Goal: Information Seeking & Learning: Learn about a topic

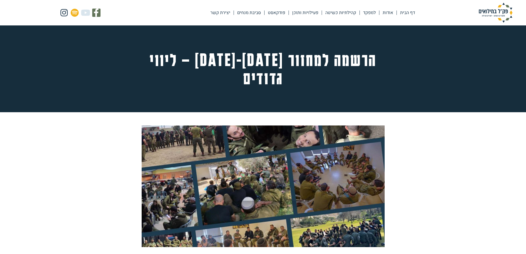
scroll to position [407, 0]
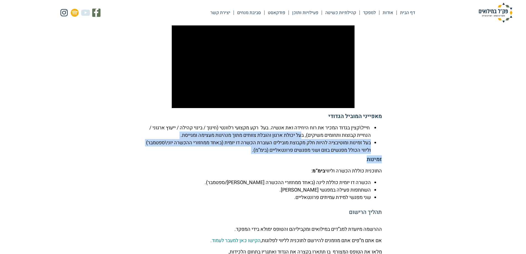
click at [298, 140] on div "מאפייני המוביל הגדודי חייל\קצין בגדוד המכיר את רוח היחידה ואת אנשיה. בעל רקע מק…" at bounding box center [262, 157] width 237 height 88
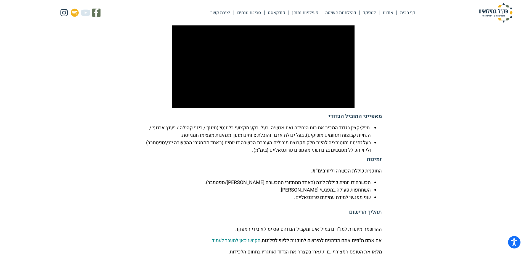
drag, startPoint x: 306, startPoint y: 152, endPoint x: 404, endPoint y: 158, distance: 97.5
click at [404, 158] on section "מלחמת חרבות הברזל הציבה אתגרים רבים בפני המפקדים והחיילים. הן במשך השירות והן ב…" at bounding box center [263, 97] width 526 height 785
click at [377, 167] on p "התוכנית כוללת הכשרה וליווי בימ”מ :" at bounding box center [262, 170] width 237 height 7
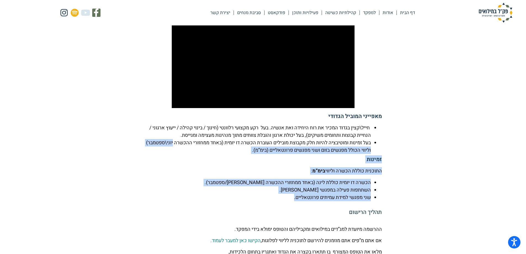
drag, startPoint x: 288, startPoint y: 181, endPoint x: 391, endPoint y: 131, distance: 114.2
click at [391, 131] on section "מלחמת חרבות הברזל הציבה אתגרים רבים בפני המפקדים והחיילים. הן במשך השירות והן ב…" at bounding box center [263, 97] width 526 height 785
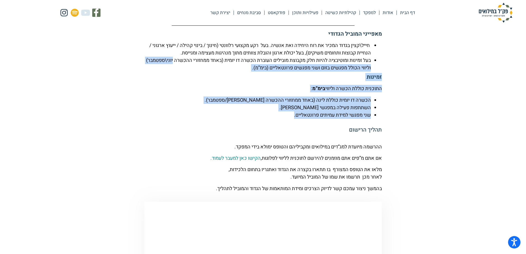
scroll to position [489, 0]
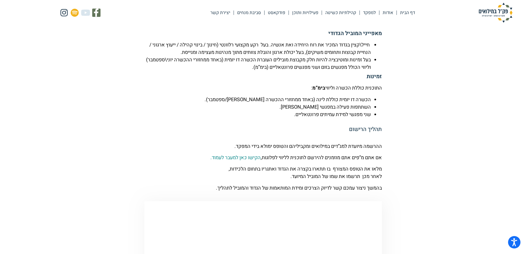
click at [381, 126] on h5 "תהליך הרישום" at bounding box center [262, 129] width 237 height 7
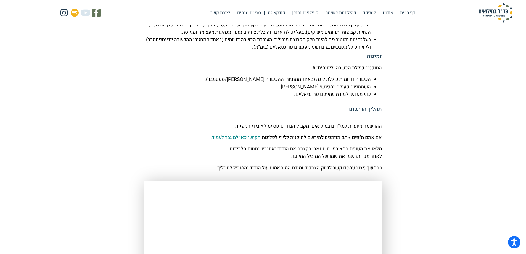
scroll to position [580, 0]
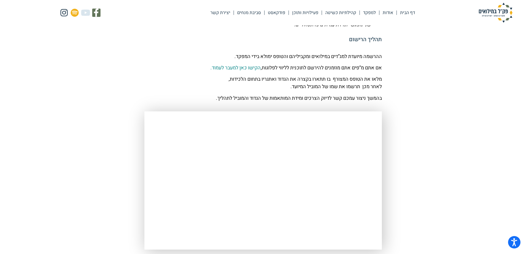
click at [496, 15] on img at bounding box center [495, 13] width 55 height 20
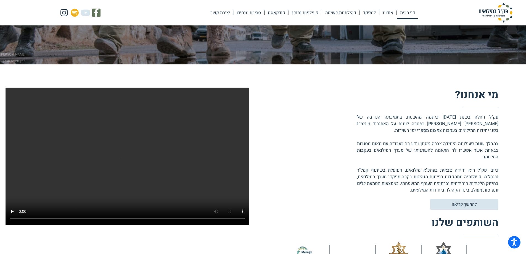
scroll to position [166, 0]
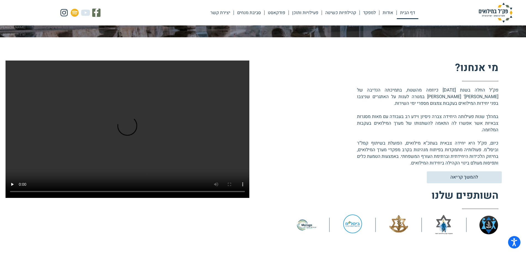
click at [458, 175] on span "להמשך קריאה" at bounding box center [464, 177] width 28 height 5
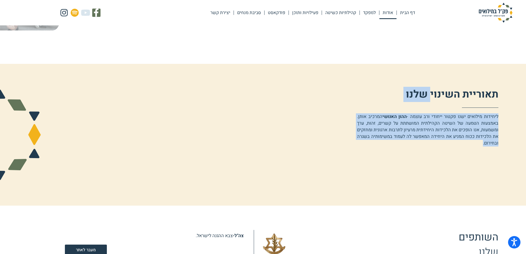
scroll to position [386, 0]
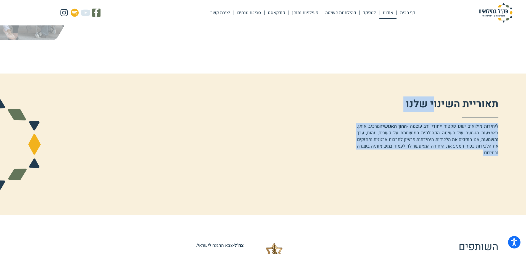
drag, startPoint x: 388, startPoint y: 123, endPoint x: 434, endPoint y: 99, distance: 52.4
click at [434, 99] on div "תאוריית השינוי שלנו ליחידות מילואים ישנו פקטור ייחודי ורב עוצמה - ההון האנושי ה…" at bounding box center [377, 126] width 242 height 59
click at [334, 10] on link "קהילתיות כשיטה" at bounding box center [341, 12] width 38 height 13
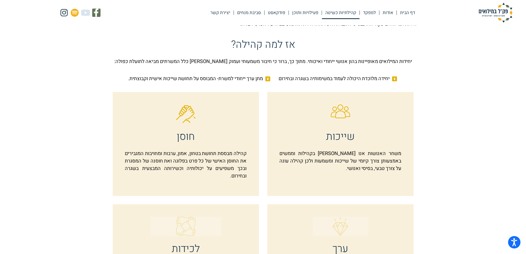
scroll to position [138, 0]
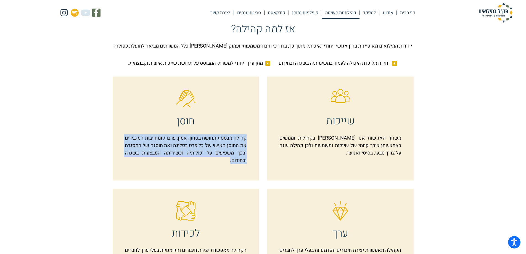
drag, startPoint x: 202, startPoint y: 162, endPoint x: 247, endPoint y: 131, distance: 54.9
click at [247, 131] on div "חוסן קהילה מבססת תחושת בטחון, אמון, ערבות ומחויבות המגבירים את החוסן האישי של כ…" at bounding box center [186, 128] width 146 height 104
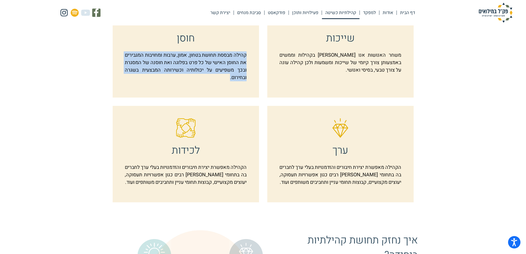
scroll to position [248, 0]
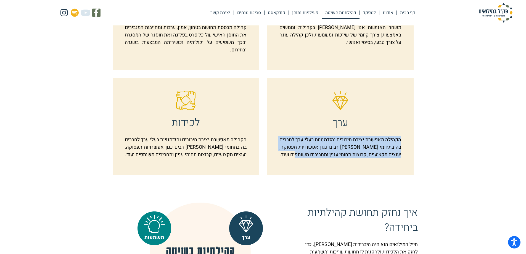
drag, startPoint x: 339, startPoint y: 161, endPoint x: 402, endPoint y: 136, distance: 68.1
click at [402, 136] on div "ערך הקהילה מאפשרת יצירת חיבורים והזדמנויות בעלי ערך לחברים בה בתחומי חיים רבים …" at bounding box center [340, 126] width 146 height 96
click at [397, 153] on p "הקהילה מאפשרת יצירת חיבורים והזדמנויות בעלי ערך לחברים בה בתחומי חיים רבים כגון…" at bounding box center [339, 147] width 121 height 22
drag, startPoint x: 399, startPoint y: 141, endPoint x: 379, endPoint y: 165, distance: 30.9
click at [379, 158] on p "הקהילה מאפשרת יצירת חיבורים והזדמנויות בעלי ערך לחברים בה בתחומי חיים רבים כגון…" at bounding box center [339, 147] width 121 height 22
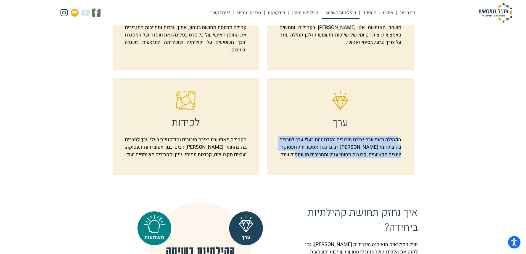
click at [369, 162] on div "הקהילה מאפשרת יצירת חיבורים והזדמנויות בעלי ערך לחברים בה בתחומי חיים רבים כגון…" at bounding box center [339, 149] width 121 height 26
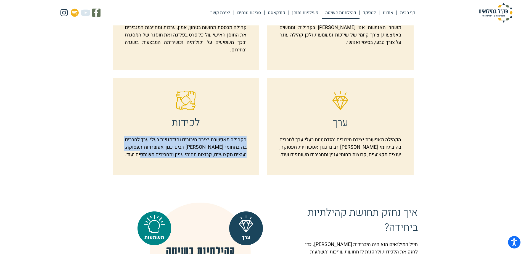
drag, startPoint x: 247, startPoint y: 140, endPoint x: 188, endPoint y: 168, distance: 65.5
click at [188, 168] on div "לכידות הקהילה מאפשרת יצירת חיבורים והזדמנויות בעלי ערך לחברים בה בתחומי חיים רב…" at bounding box center [186, 126] width 146 height 96
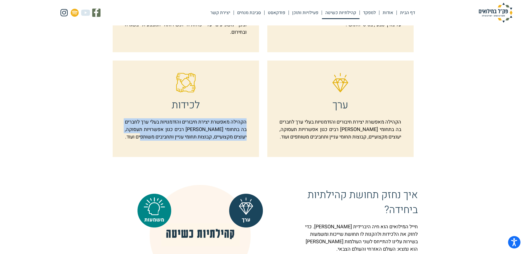
scroll to position [276, 0]
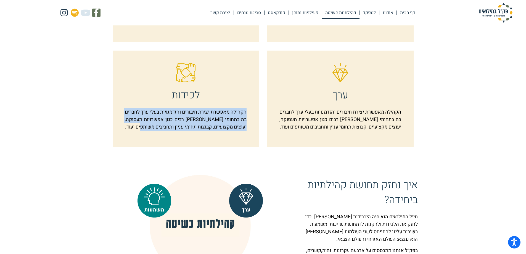
click at [197, 130] on p "הקהילה מאפשרת יצירת חיבורים והזדמנויות בעלי ערך לחברים בה בתחומי חיים רבים כגון…" at bounding box center [185, 119] width 121 height 22
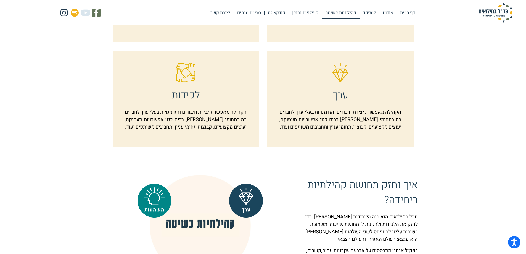
click at [210, 134] on div "הקהילה מאפשרת יצירת חיבורים והזדמנויות בעלי ערך לחברים בה בתחומי חיים רבים כגון…" at bounding box center [185, 121] width 121 height 26
drag, startPoint x: 234, startPoint y: 134, endPoint x: 238, endPoint y: 132, distance: 3.9
click at [235, 130] on p "הקהילה מאפשרת יצירת חיבורים והזדמנויות בעלי ערך לחברים בה בתחומי חיים רבים כגון…" at bounding box center [185, 119] width 121 height 22
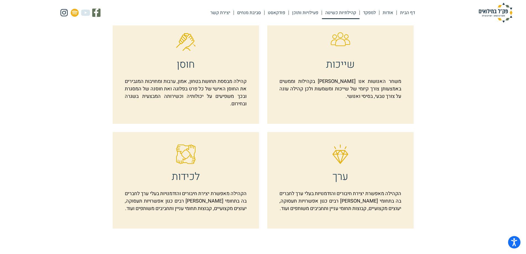
scroll to position [166, 0]
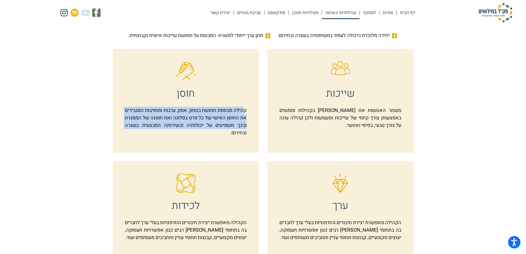
drag, startPoint x: 242, startPoint y: 109, endPoint x: 231, endPoint y: 146, distance: 38.8
click at [231, 146] on div "חוסן קהילה מבססת תחושת בטחון, אמון, ערבות ומחויבות המגבירים את החוסן האישי של כ…" at bounding box center [186, 101] width 146 height 104
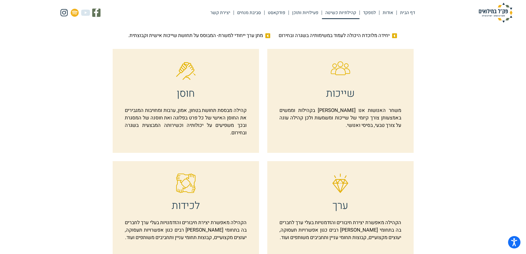
click at [215, 136] on div "קהילה מבססת תחושת בטחון, אמון, ערבות ומחויבות המגבירים את החוסן האישי של כל פרט…" at bounding box center [185, 123] width 121 height 34
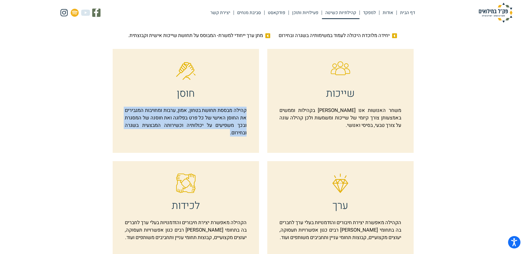
drag, startPoint x: 217, startPoint y: 136, endPoint x: 246, endPoint y: 111, distance: 38.9
click at [246, 111] on p "קהילה מבססת תחושת בטחון, אמון, ערבות ומחויבות המגבירים את החוסן האישי של כל פרט…" at bounding box center [185, 121] width 121 height 30
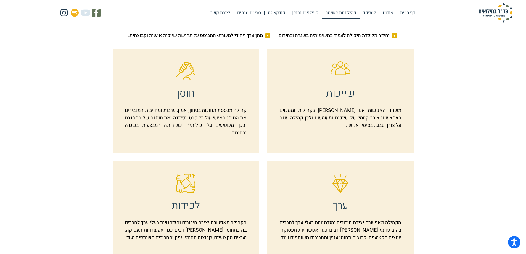
click at [371, 128] on p "משחר האנושות אנו חיים בקהילות וממשים באמצעותן צורך קיומי של שייכות ומשמעות ולכן…" at bounding box center [339, 117] width 121 height 22
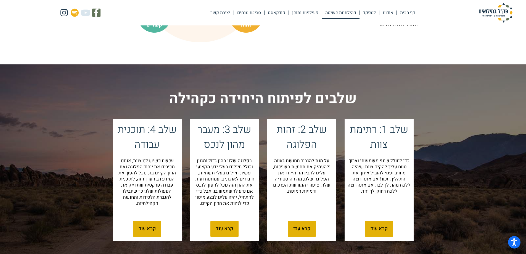
scroll to position [524, 0]
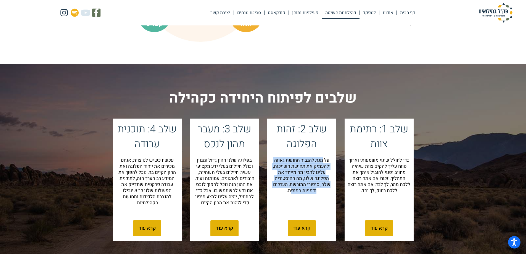
drag, startPoint x: 322, startPoint y: 164, endPoint x: 298, endPoint y: 202, distance: 44.7
click at [298, 198] on div "על מנת להגביר תחושת גאווה ולהעמיק את תחושת השייכות, עלינו להבין מה מייחד את הפל…" at bounding box center [301, 177] width 63 height 41
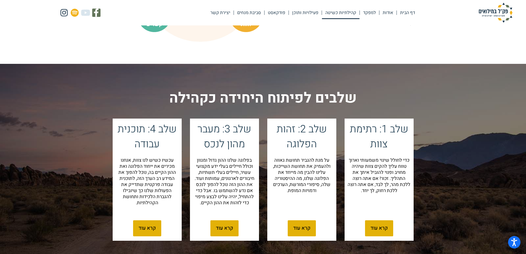
click at [245, 184] on p "בפלוגה שלנו ההון גדול ומגוון וכולל חיילים בעלי ידע מקצועי עשיר, חיילים בעלי תשת…" at bounding box center [224, 181] width 63 height 49
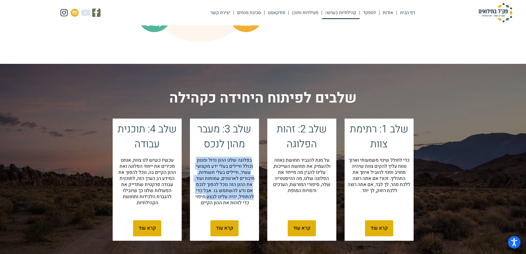
drag, startPoint x: 251, startPoint y: 163, endPoint x: 214, endPoint y: 186, distance: 43.3
click at [207, 198] on div "שלב 3: מעבר מהון לנכס בפלוגה שלנו ההון גדול ומגוון וכולל חיילים בעלי ידע מקצועי…" at bounding box center [224, 166] width 69 height 97
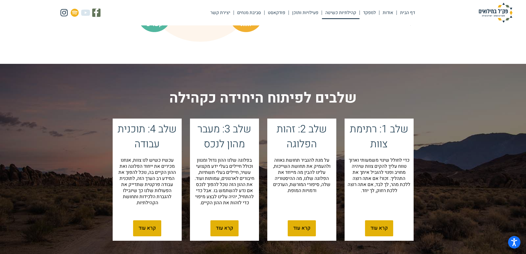
click at [219, 201] on p "בפלוגה שלנו ההון גדול ומגוון וכולל חיילים בעלי ידע מקצועי עשיר, חיילים בעלי תשת…" at bounding box center [224, 181] width 63 height 49
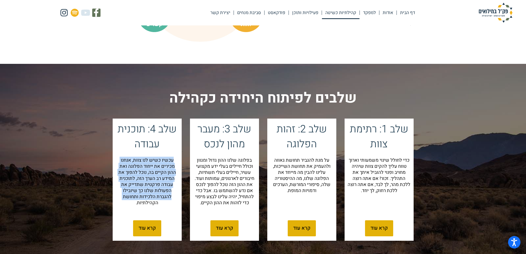
drag, startPoint x: 175, startPoint y: 164, endPoint x: 162, endPoint y: 221, distance: 58.1
click at [162, 215] on div "שלב 4: תוכנית עבודה עכשיו כשיש לנו צוות, אנחנו מכירים את ייחוד הפלוגה ואת ההון …" at bounding box center [147, 166] width 69 height 97
click at [147, 230] on span "קרא עוד" at bounding box center [146, 227] width 17 height 5
click at [372, 231] on link "קרא עוד" at bounding box center [379, 228] width 28 height 16
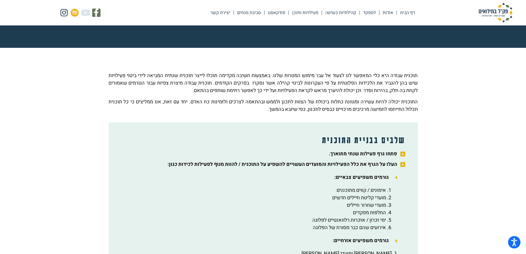
scroll to position [28, 0]
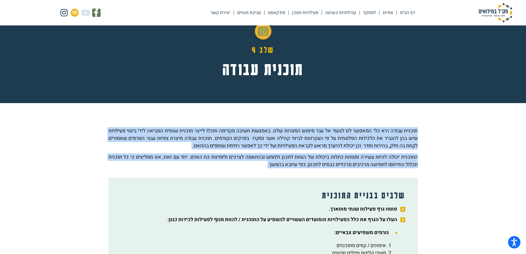
drag, startPoint x: 400, startPoint y: 133, endPoint x: 209, endPoint y: 174, distance: 195.4
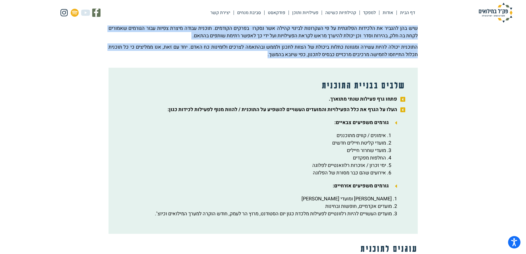
scroll to position [138, 0]
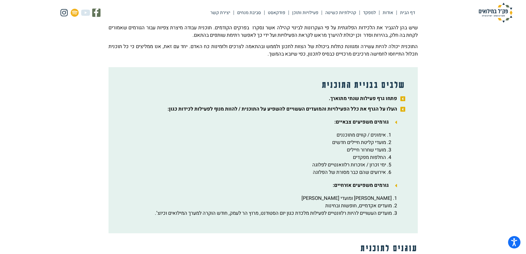
click at [396, 107] on b "העלו על הגרף את כלל הפעילויות והמועדים העשויים להשפיע על התוכנית / להוות מנוף ל…" at bounding box center [281, 108] width 229 height 7
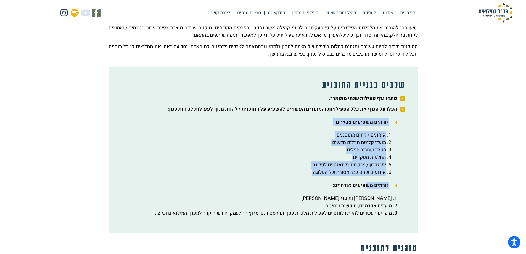
drag, startPoint x: 388, startPoint y: 117, endPoint x: 362, endPoint y: 190, distance: 77.2
click at [367, 188] on div "שלבים בבניית התוכנית פתחו גרף פעילות שנתי מתוארך. העלו על הגרף את כלל הפעילויות…" at bounding box center [262, 150] width 309 height 166
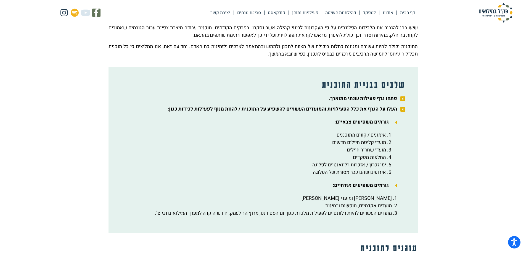
click at [348, 186] on b "גורמים משפיעים אזרחיים:" at bounding box center [360, 184] width 56 height 7
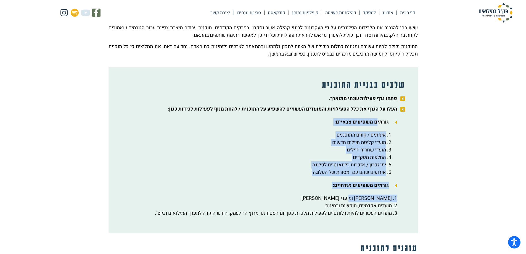
drag, startPoint x: 377, startPoint y: 121, endPoint x: 325, endPoint y: 197, distance: 92.3
click at [325, 197] on div "שלבים בבניית התוכנית פתחו גרף פעילות שנתי מתוארך. העלו על הגרף את כלל הפעילויות…" at bounding box center [262, 150] width 309 height 166
click at [328, 184] on li "גורמים משפיעים אזרחיים:" at bounding box center [259, 184] width 276 height 7
drag, startPoint x: 309, startPoint y: 177, endPoint x: 386, endPoint y: 117, distance: 97.9
click at [386, 117] on div "שלבים בבניית התוכנית פתחו גרף פעילות שנתי מתוארך. העלו על הגרף את כלל הפעילויות…" at bounding box center [262, 150] width 309 height 166
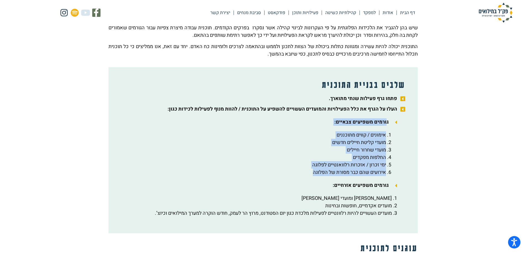
click at [385, 170] on li "אירועים שהם כבר מסורת של הפלוגה" at bounding box center [253, 171] width 265 height 7
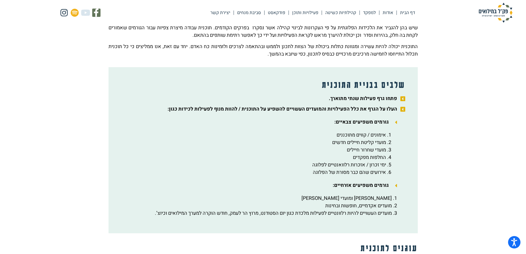
click at [344, 185] on b "גורמים משפיעים אזרחיים:" at bounding box center [360, 184] width 56 height 7
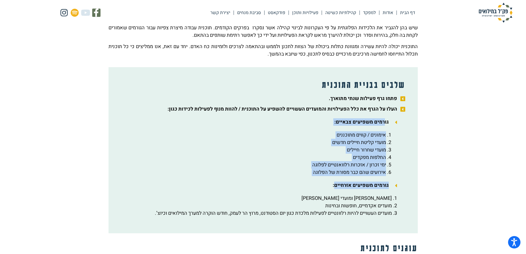
drag, startPoint x: 334, startPoint y: 183, endPoint x: 385, endPoint y: 123, distance: 79.4
click at [385, 123] on div "שלבים בבניית התוכנית פתחו גרף פעילות שנתי מתוארך. העלו על הגרף את כלל הפעילויות…" at bounding box center [262, 150] width 309 height 166
click at [387, 187] on b "גורמים משפיעים אזרחיים:" at bounding box center [360, 184] width 56 height 7
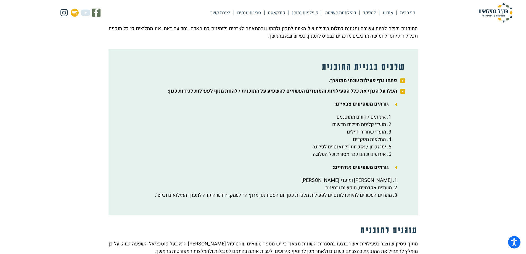
scroll to position [166, 0]
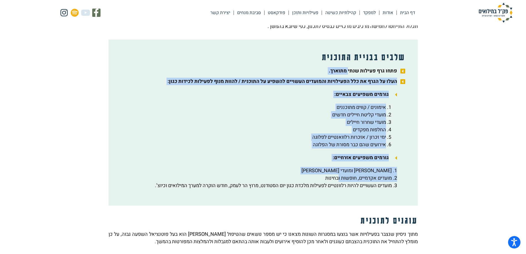
drag, startPoint x: 348, startPoint y: 74, endPoint x: 337, endPoint y: 176, distance: 102.8
click at [337, 176] on div "שלבים בבניית התוכנית פתחו גרף פעילות שנתי מתוארך. העלו על הגרף את כלל הפעילויות…" at bounding box center [262, 122] width 309 height 166
click at [346, 133] on li "החלפות מפקדים" at bounding box center [253, 129] width 265 height 7
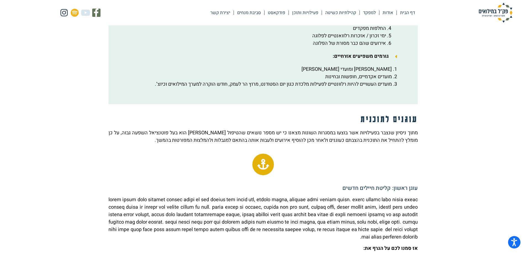
scroll to position [276, 0]
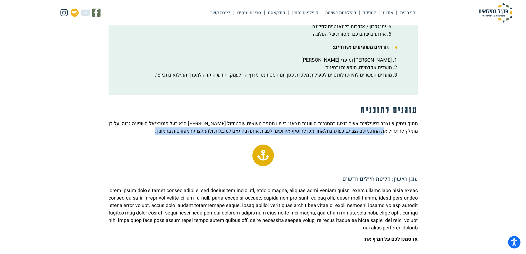
drag, startPoint x: 374, startPoint y: 129, endPoint x: 321, endPoint y: 157, distance: 60.0
click at [360, 134] on p "מתוך ניסיון שנצבר בפעילויות אשר בוצעו במסגרות השונות מצאנו כי יש מספר נושאים שה…" at bounding box center [262, 127] width 309 height 15
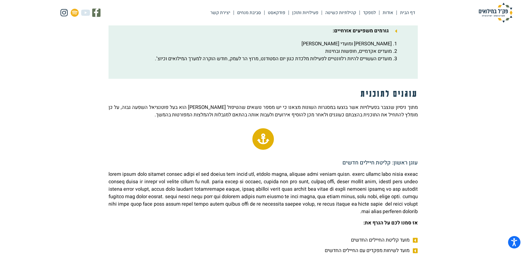
scroll to position [303, 0]
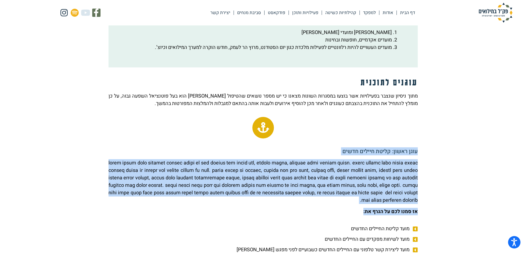
drag, startPoint x: 416, startPoint y: 146, endPoint x: 238, endPoint y: 204, distance: 187.6
click at [238, 204] on div "עוגן ראשון: קליטת חיילים חדשים אז סמנו לכם על הגרף את:" at bounding box center [262, 182] width 309 height 73
click at [306, 181] on p at bounding box center [262, 181] width 309 height 45
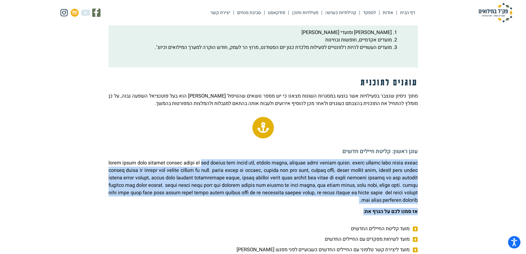
drag, startPoint x: 322, startPoint y: 158, endPoint x: 314, endPoint y: 204, distance: 46.8
click at [314, 204] on div "עוגן ראשון: קליטת חיילים חדשים אז סמנו לכם על הגרף את:" at bounding box center [262, 181] width 309 height 67
click at [348, 182] on p at bounding box center [262, 181] width 309 height 45
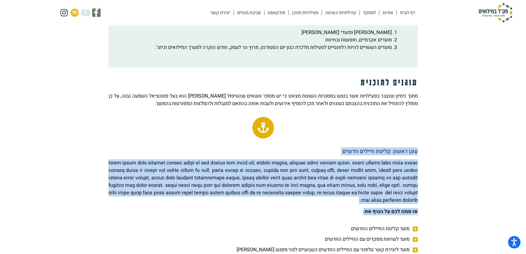
drag, startPoint x: 420, startPoint y: 180, endPoint x: 199, endPoint y: 204, distance: 222.4
click at [197, 200] on p at bounding box center [262, 181] width 309 height 45
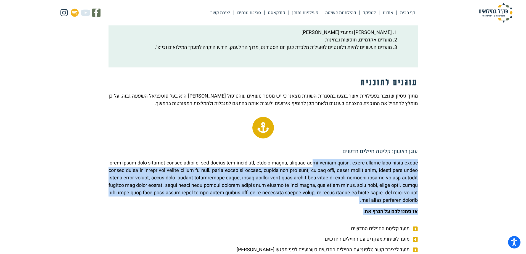
drag, startPoint x: 201, startPoint y: 155, endPoint x: 192, endPoint y: 208, distance: 54.0
click at [192, 208] on div "עוגן ראשון: קליטת חיילים חדשים אז סמנו לכם על הגרף את:" at bounding box center [262, 181] width 309 height 67
click at [231, 206] on div "עוגן ראשון: קליטת חיילים חדשים אז סמנו לכם על הגרף את:" at bounding box center [262, 181] width 309 height 67
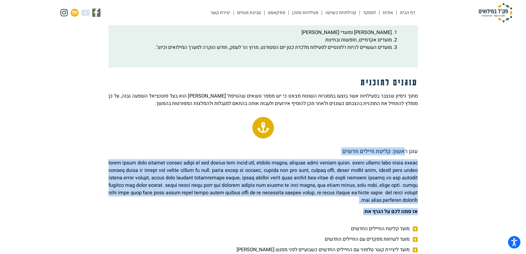
drag, startPoint x: 234, startPoint y: 206, endPoint x: 404, endPoint y: 152, distance: 178.8
click at [404, 152] on div "עוגן ראשון: קליטת חיילים חדשים אז סמנו לכם על הגרף את:" at bounding box center [262, 181] width 309 height 67
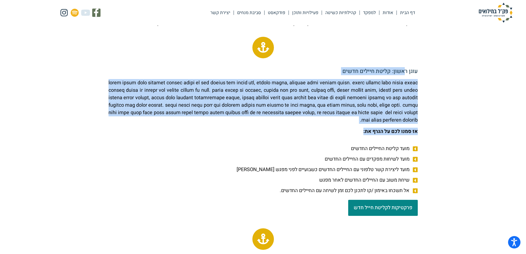
scroll to position [386, 0]
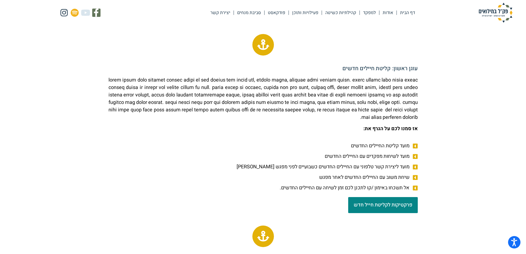
click at [256, 144] on li "מועד קליטת החיילים החדשים" at bounding box center [262, 146] width 309 height 9
click at [416, 158] on icon at bounding box center [413, 157] width 7 height 6
drag, startPoint x: 367, startPoint y: 154, endPoint x: 404, endPoint y: 162, distance: 37.8
click at [402, 162] on ul "מועד קליטת החיילים החדשים מועד לשיחות מפקדים עם החיילים החדשים מועד ליצירת קשר …" at bounding box center [262, 166] width 309 height 49
click at [406, 162] on ul "מועד קליטת החיילים החדשים מועד לשיחות מפקדים עם החיילים החדשים מועד ליצירת קשר …" at bounding box center [262, 166] width 309 height 49
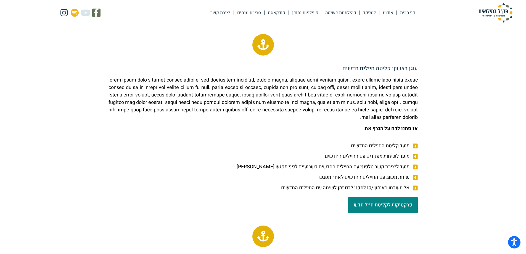
click at [374, 174] on span "שיחת משוב עם החיילים החדשים לאחר מפגש" at bounding box center [365, 176] width 92 height 7
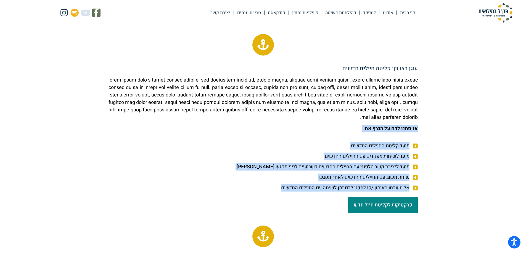
drag, startPoint x: 279, startPoint y: 190, endPoint x: 417, endPoint y: 123, distance: 153.7
click at [417, 123] on div "תוכנית עבודה היא כלי המאפשר לנו לצעוד אל עבר מימוש המטרות שלנו. באמצעות חשיבה מ…" at bounding box center [263, 216] width 314 height 900
click at [380, 205] on span "פרקטיקות לקליטת חייל חדש" at bounding box center [382, 204] width 58 height 5
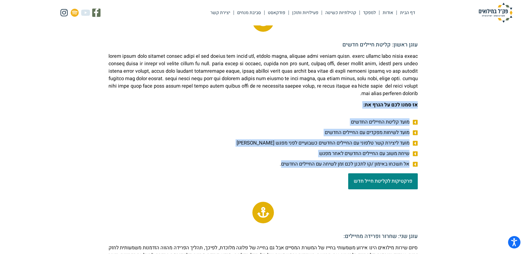
scroll to position [497, 0]
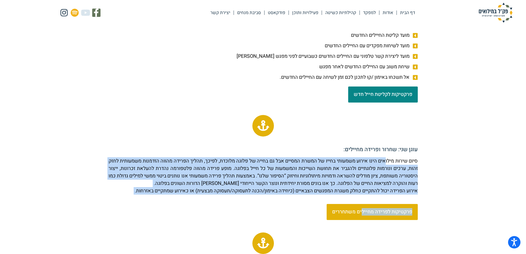
drag, startPoint x: 382, startPoint y: 156, endPoint x: 360, endPoint y: 208, distance: 56.1
click at [360, 208] on div "תוכנית עבודה היא כלי המאפשר לנו לצעוד אל עבר מימוש המטרות שלנו. באמצעות חשיבה מ…" at bounding box center [263, 105] width 314 height 900
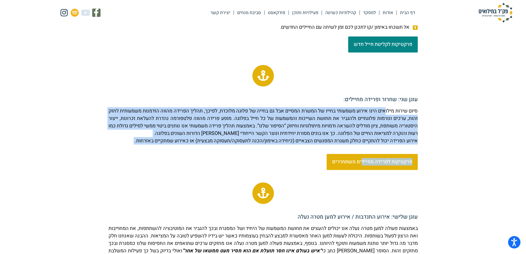
scroll to position [552, 0]
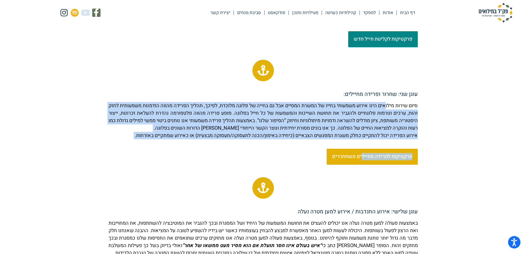
click at [382, 159] on span "פרקטיקות לפרידה מחיילים משתחררים" at bounding box center [372, 156] width 80 height 5
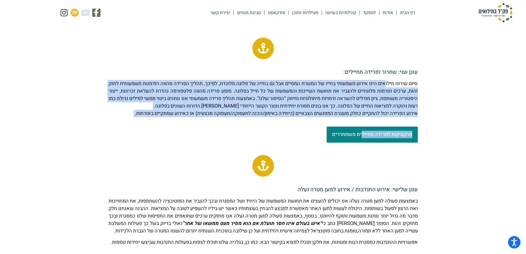
scroll to position [634, 0]
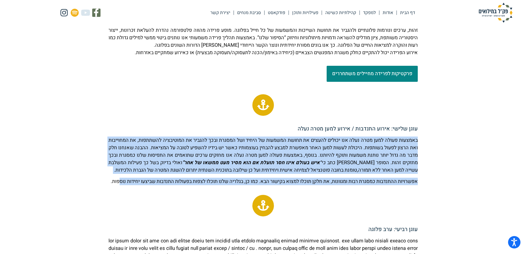
drag, startPoint x: 417, startPoint y: 138, endPoint x: 412, endPoint y: 203, distance: 64.8
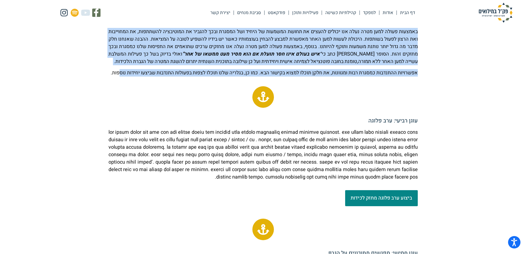
scroll to position [745, 0]
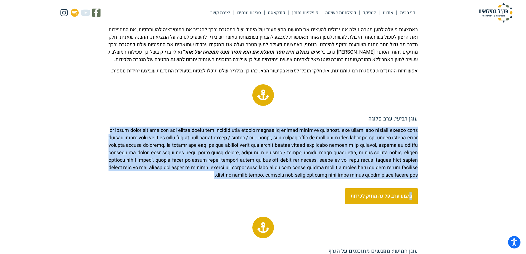
drag, startPoint x: 414, startPoint y: 143, endPoint x: 410, endPoint y: 209, distance: 66.1
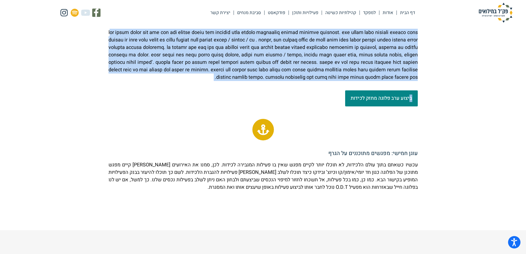
scroll to position [855, 0]
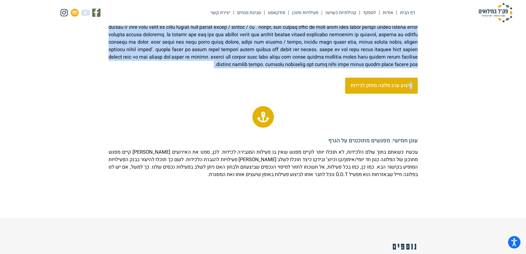
click at [384, 88] on span "ביצוע ערב פלוגה מחזק לכידות" at bounding box center [381, 85] width 62 height 5
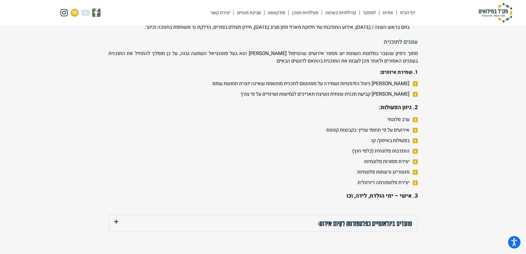
scroll to position [1214, 0]
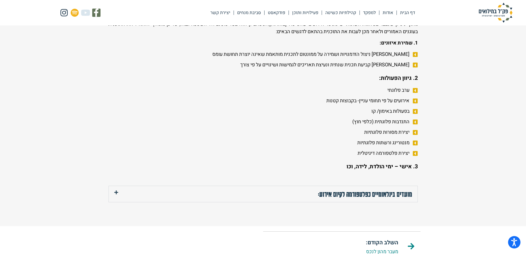
click at [402, 136] on span "יצירת מסורות פלוגתיות" at bounding box center [387, 131] width 47 height 7
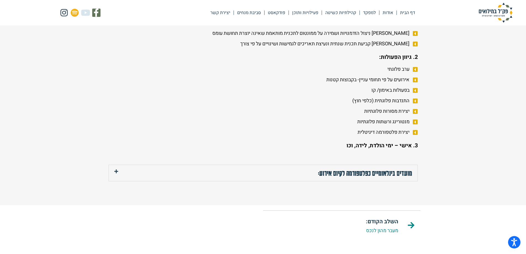
scroll to position [1297, 0]
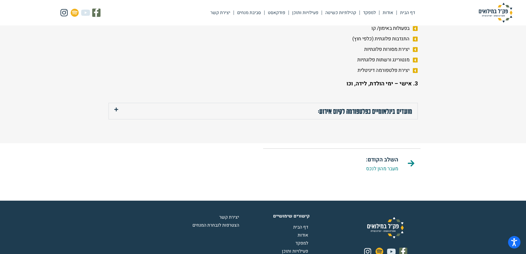
click at [388, 115] on link "מועדים בינלאומיים כפלטפורמה לקיום אירוע:" at bounding box center [365, 111] width 94 height 8
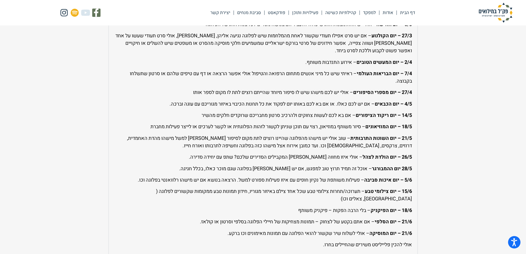
scroll to position [1517, 0]
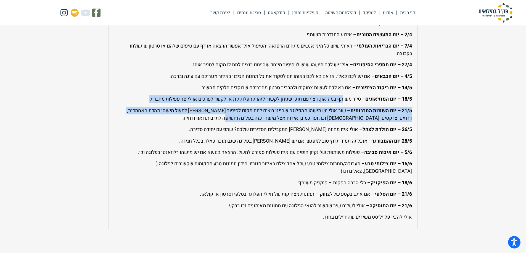
drag, startPoint x: 255, startPoint y: 139, endPoint x: 342, endPoint y: 121, distance: 88.9
click at [342, 121] on div "1/2 יום מאמן הכושר האישי – אם יש אחד כזה בפלוגה ובא לו להעביר אימון בזום באחד ה…" at bounding box center [263, 63] width 308 height 330
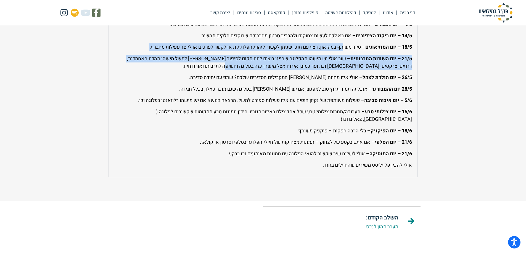
scroll to position [1572, 0]
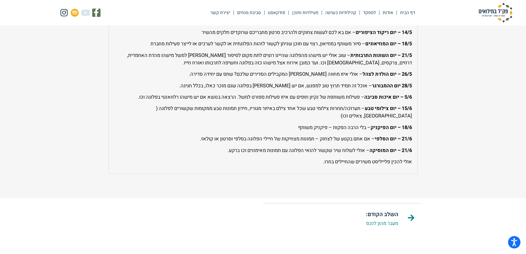
click at [345, 119] on p "15/6 – יום צילומי טבע – תערוכה/תחרות צילומי טבע שכל אחד צילם באיזור מגוריו, חיד…" at bounding box center [262, 112] width 297 height 15
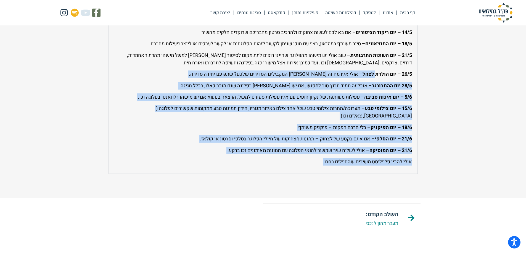
drag, startPoint x: 376, startPoint y: 111, endPoint x: 301, endPoint y: 182, distance: 102.8
click at [301, 173] on div "1/2 יום מאמן הכושר האישי – אם יש אחד כזה בפלוגה ובא לו להעביר אימון בזום באחד ה…" at bounding box center [263, 8] width 308 height 330
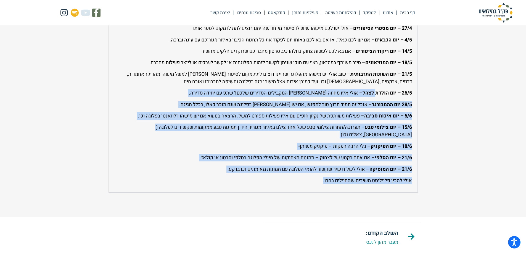
scroll to position [1517, 0]
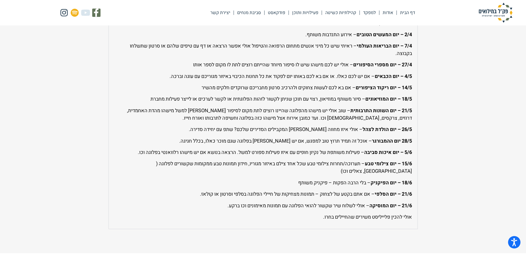
click at [368, 80] on p "4/5 – יום הכבאים – אם יש לכם כאלו. או אם בא לכם באותו יום לפקוד את כל תחנות הכי…" at bounding box center [262, 76] width 297 height 7
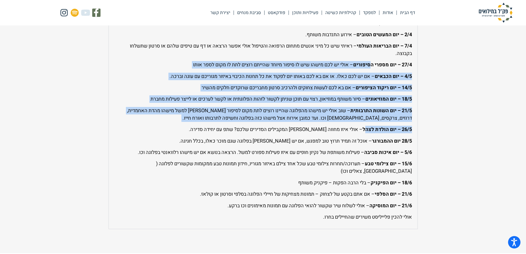
drag, startPoint x: 370, startPoint y: 86, endPoint x: 365, endPoint y: 154, distance: 69.2
click at [365, 154] on div "1/2 יום מאמן הכושר האישי – אם יש אחד כזה בפלוגה ובא לו להעביר אימון בזום באחד ה…" at bounding box center [263, 63] width 308 height 330
click at [364, 80] on p "4/5 – יום הכבאים – אם יש לכם כאלו. או אם בא לכם באותו יום לפקוד את כל תחנות הכי…" at bounding box center [262, 76] width 297 height 7
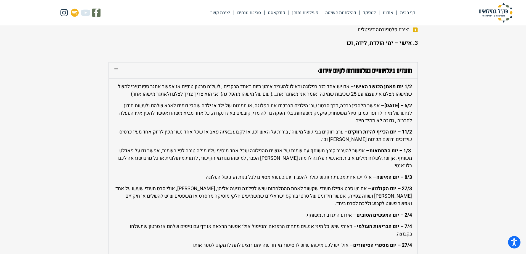
scroll to position [1324, 0]
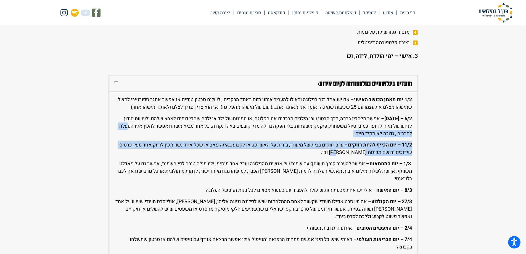
drag, startPoint x: 345, startPoint y: 173, endPoint x: 408, endPoint y: 151, distance: 67.3
click at [406, 153] on div "1/2 יום מאמן הכושר האישי – אם יש אחד כזה בפלוגה ובא לו להעביר אימון בזום באחד ה…" at bounding box center [263, 256] width 308 height 330
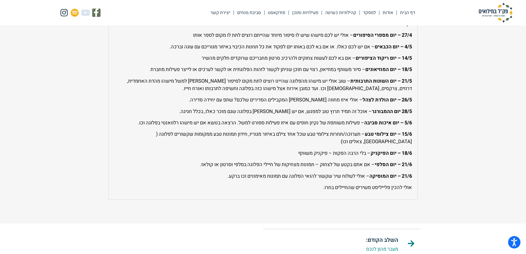
scroll to position [1470, 0]
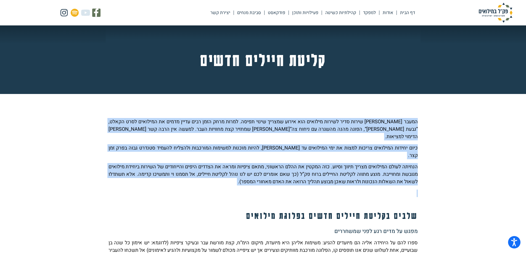
drag, startPoint x: 422, startPoint y: 120, endPoint x: 341, endPoint y: 175, distance: 98.0
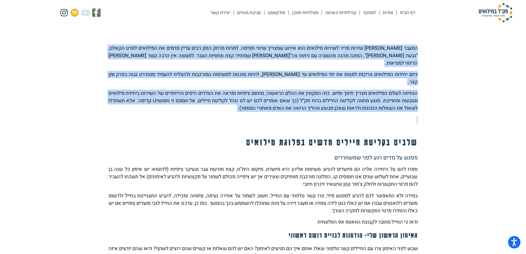
scroll to position [110, 0]
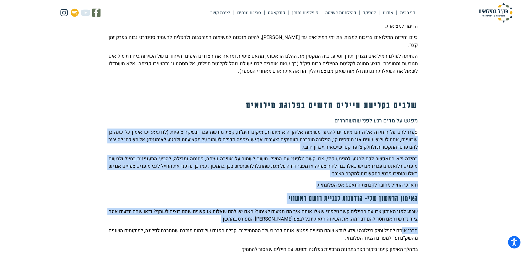
drag, startPoint x: 412, startPoint y: 151, endPoint x: 400, endPoint y: 212, distance: 61.4
click at [400, 212] on div "מפגש על מדים רגע לפני שמשחררים ספרו להם על היחידה אליה הם מיועדים להגיע: משימות…" at bounding box center [262, 224] width 309 height 214
click at [413, 155] on p "במידה ולא התאפשר לכם להגיע למפגש פיזי, צרו קשר טלפוני עם החייל, חשוב לשמור על א…" at bounding box center [262, 166] width 309 height 22
click at [286, 128] on p "ספרו להם על היחידה אליה הם מיועדים להגיע: משימות אליהן היא מיועדת, מיקום הימ”ח,…" at bounding box center [262, 139] width 309 height 22
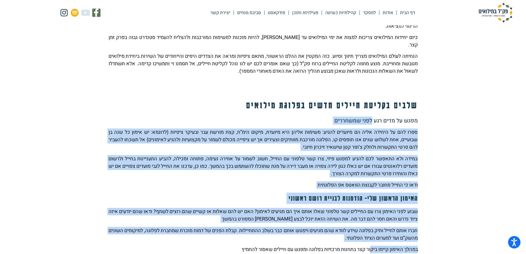
drag, startPoint x: 371, startPoint y: 99, endPoint x: 365, endPoint y: 229, distance: 129.8
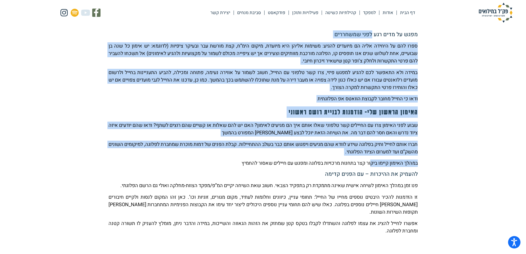
scroll to position [221, 0]
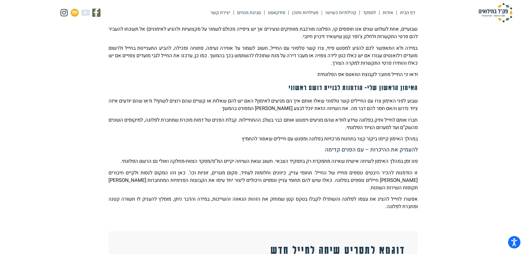
click at [372, 191] on div "מפגש על מדים רגע לפני שמשחררים ספרו להם על היחידה אליה הם מיועדים להגיע: משימות…" at bounding box center [262, 114] width 309 height 214
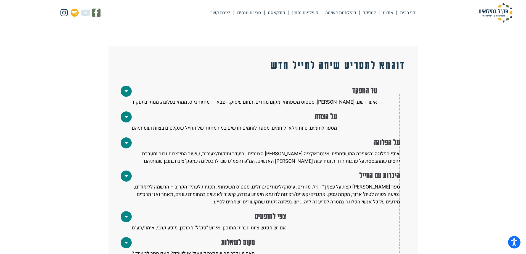
scroll to position [414, 0]
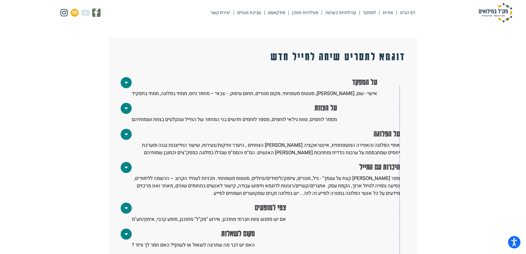
click at [127, 131] on icon at bounding box center [126, 134] width 3 height 6
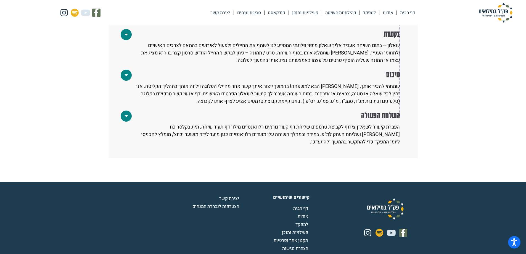
scroll to position [639, 0]
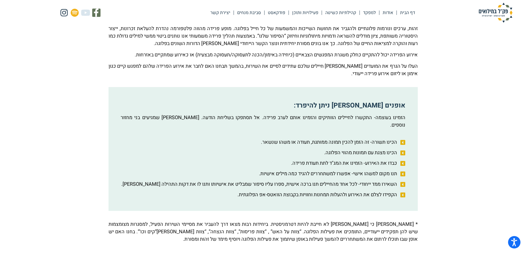
scroll to position [110, 0]
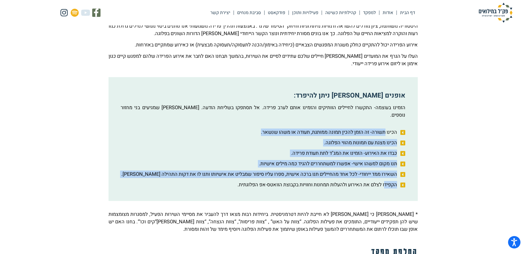
drag, startPoint x: 384, startPoint y: 122, endPoint x: 385, endPoint y: 184, distance: 61.5
click at [385, 184] on div "אופנים [PERSON_NAME] ניתן להיפרד: הזמינו בעוצמה- התקשרו לחיילים הוותיקים והזמינ…" at bounding box center [262, 139] width 309 height 124
click at [348, 170] on span "השאירו ממד ייחודי- לכל אחד מהחיילים תנו ברכה אישית, ספרו עליו סיפור שמבליט את א…" at bounding box center [259, 173] width 277 height 7
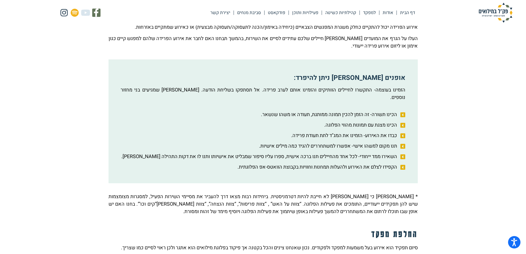
scroll to position [138, 0]
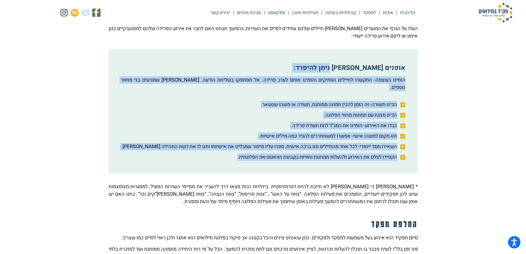
drag, startPoint x: 339, startPoint y: 71, endPoint x: 232, endPoint y: 167, distance: 143.6
click at [232, 167] on div "סיום שירות מילואים הינו אירוע משמעותי בחייו של המשרת המסיים אבל גם בחייה של פלו…" at bounding box center [263, 127] width 314 height 301
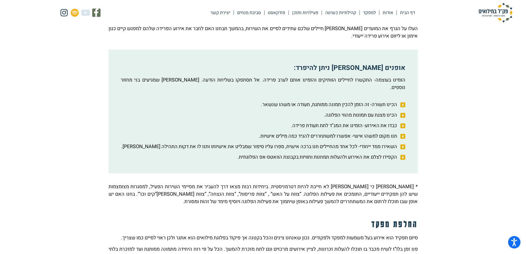
click at [345, 204] on div "סיום שירות מילואים הינו אירוע משמעותי בחייו של המשרת המסיים אבל גם בחייה של פלו…" at bounding box center [263, 127] width 314 height 301
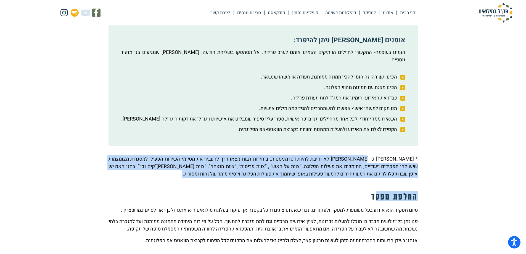
drag, startPoint x: 371, startPoint y: 154, endPoint x: 375, endPoint y: 183, distance: 29.3
click at [375, 183] on div "סיום שירות מילואים הינו אירוע משמעותי בחייו של המשרת המסיים אבל גם בחייה של פלו…" at bounding box center [263, 100] width 314 height 301
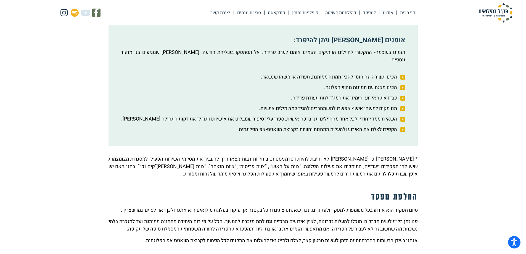
click at [291, 198] on div "סיום שירות מילואים הינו אירוע משמעותי בחייו של המשרת המסיים אבל גם בחייה של פלו…" at bounding box center [263, 100] width 314 height 301
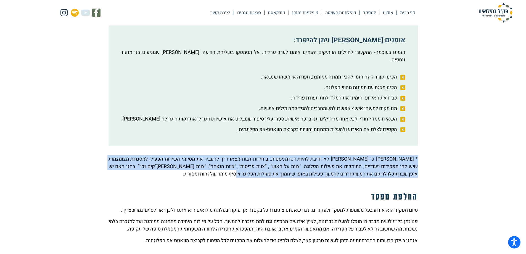
drag, startPoint x: 226, startPoint y: 178, endPoint x: 426, endPoint y: 146, distance: 202.8
click at [426, 146] on section "סיום שירות מילואים הינו אירוע משמעותי בחייו של המשרת המסיים אבל גם בחייה של פלו…" at bounding box center [263, 99] width 526 height 343
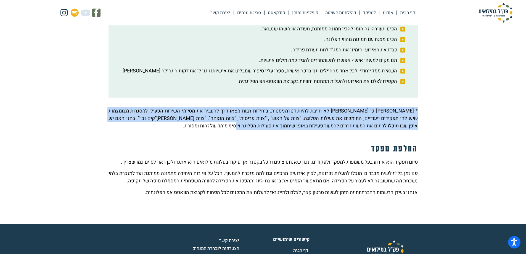
scroll to position [221, 0]
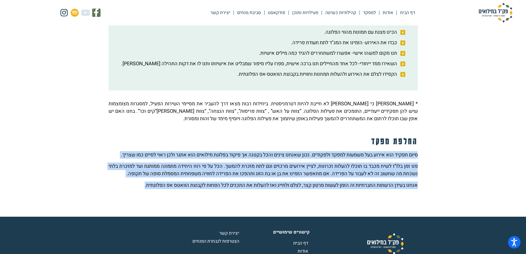
drag, startPoint x: 422, startPoint y: 148, endPoint x: 65, endPoint y: 198, distance: 360.4
click at [65, 198] on section "סיום שירות מילואים הינו אירוע משמעותי בחייו של המשרת המסיים אבל גם בחייה של פלו…" at bounding box center [263, 44] width 526 height 343
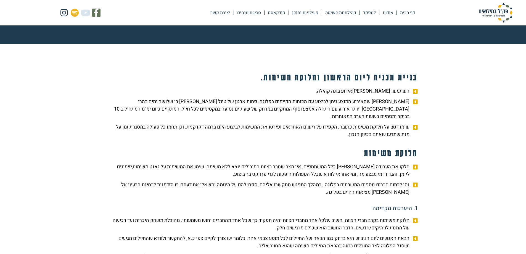
scroll to position [55, 0]
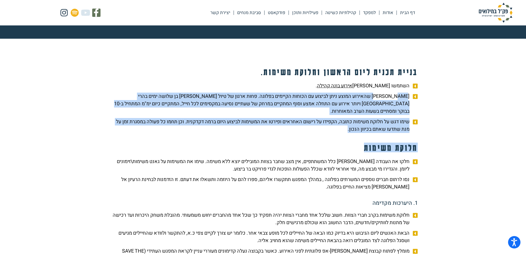
drag, startPoint x: 387, startPoint y: 97, endPoint x: 328, endPoint y: 134, distance: 69.5
click at [294, 95] on span "[PERSON_NAME] שהאירוע המוצע ניתן לביצוע עם הכוחות הקיימים בפלוגה. פחות ארגון של…" at bounding box center [259, 103] width 302 height 22
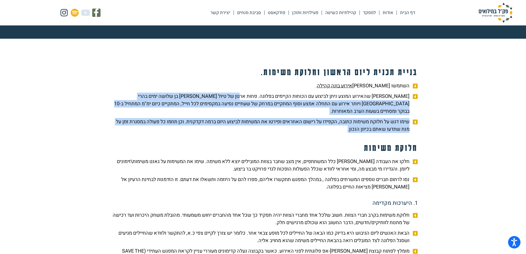
drag, startPoint x: 246, startPoint y: 97, endPoint x: 248, endPoint y: 127, distance: 29.6
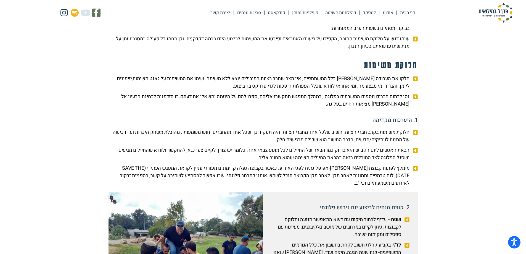
click at [353, 93] on span "נסו לרתום חברים נוספים המשרתים בפלוגה , במהלך המפגש תתקשרו אליהם, ספרו להם על ה…" at bounding box center [259, 100] width 302 height 15
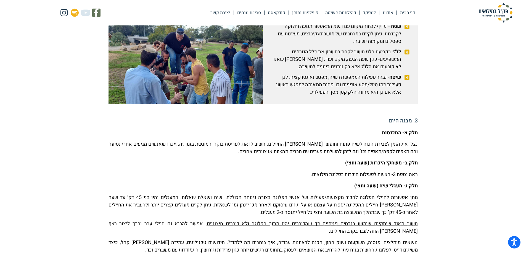
scroll to position [331, 0]
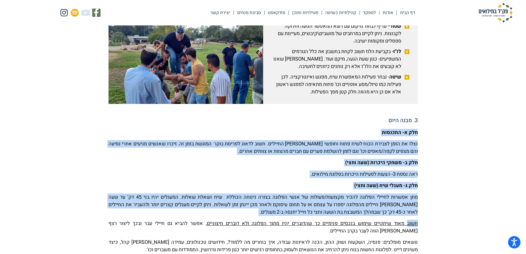
drag, startPoint x: 417, startPoint y: 134, endPoint x: 406, endPoint y: 219, distance: 86.5
click at [406, 219] on section "בניית תכנית ליום הראשון וחלוקת משימות. השתמשו בדגשי אירוע בונה קהילה . שימו לב …" at bounding box center [263, 170] width 526 height 815
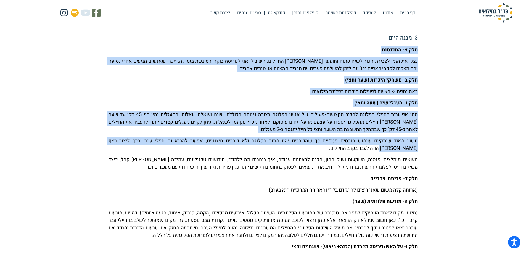
scroll to position [414, 0]
click at [391, 110] on p "מתן אפשרות לחיילי הפלוגה להכיר מקצועות/פעולות של אנשי הפלוגה בצורה נינוחה הכולל…" at bounding box center [262, 121] width 309 height 22
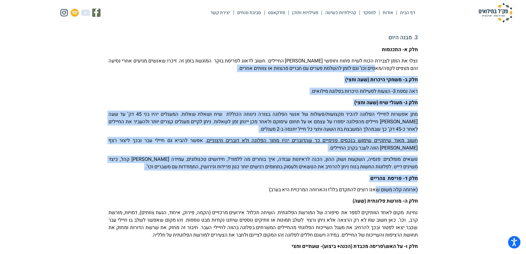
drag, startPoint x: 379, startPoint y: 58, endPoint x: 377, endPoint y: 183, distance: 124.4
click at [377, 183] on div "חלק א- התכנסות נצלו את הזמן לצבירת הכוח לשיח פתוח וחופשי בין החיילים. חשוב לדאו…" at bounding box center [262, 191] width 309 height 291
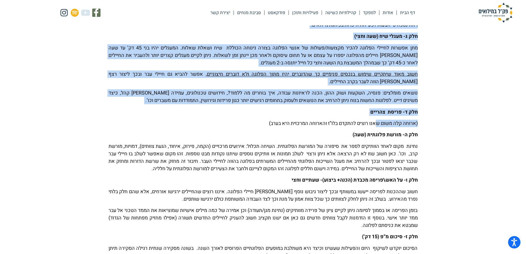
scroll to position [497, 0]
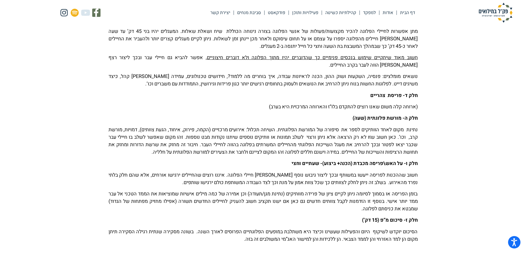
click at [366, 103] on div "חלק א- התכנסות נצלו את הזמן לצבירת הכוח לשיח פתוח וחופשי בין החיילים. חשוב לדאו…" at bounding box center [262, 108] width 309 height 291
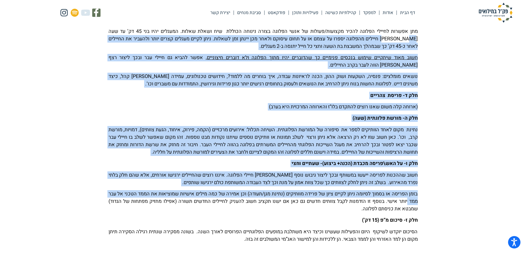
drag, startPoint x: 406, startPoint y: 28, endPoint x: 397, endPoint y: 190, distance: 162.4
click at [397, 190] on div "חלק א- התכנסות נצלו את הזמן לצבירת הכוח לשיח פתוח וחופשי בין החיילים. חשוב לדאו…" at bounding box center [262, 108] width 309 height 291
click at [372, 126] on p "נתינת מקום לאחד הוותיקים לספר את סיפורה של המורשת הפלוגתית. השיחה תכלול: אירועי…" at bounding box center [262, 141] width 309 height 30
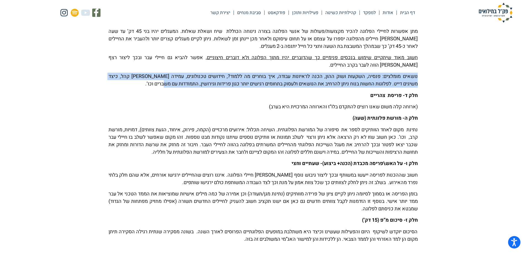
drag, startPoint x: 418, startPoint y: 68, endPoint x: 144, endPoint y: 76, distance: 273.8
click at [144, 76] on div "בניית תכנית ליום הראשון וחלוקת משימות. השתמשו בדגשי אירוע בונה קהילה . שימו לב …" at bounding box center [263, 4] width 314 height 773
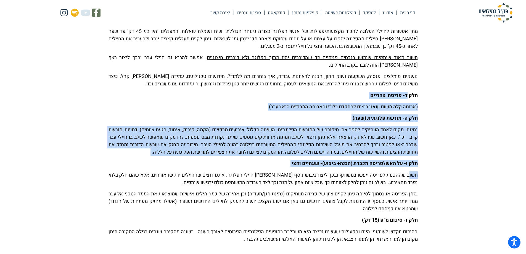
drag, startPoint x: 406, startPoint y: 82, endPoint x: 409, endPoint y: 167, distance: 84.8
click at [409, 167] on div "חלק א- התכנסות נצלו את הזמן לצבירת הכוח לשיח פתוח וחופשי בין החיילים. חשוב לדאו…" at bounding box center [262, 108] width 309 height 291
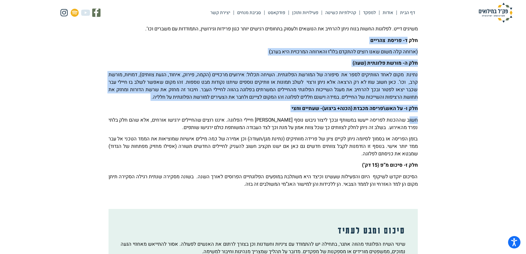
scroll to position [552, 0]
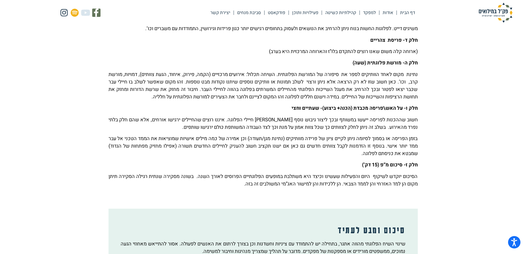
click at [378, 116] on p "חשוב שההכנות לפריסה ייעשו במשותף ובכך ליצור גיבוש נוסף בין חיילי הפלוגה. איננו …" at bounding box center [262, 123] width 309 height 15
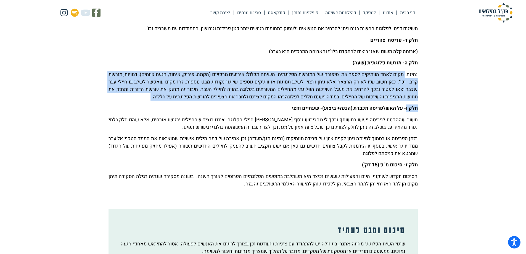
drag, startPoint x: 404, startPoint y: 65, endPoint x: 405, endPoint y: 103, distance: 38.1
click at [405, 103] on div "חלק א- התכנסות נצלו את הזמן לצבירת הכוח לשיח פתוח וחופשי בין החיילים. חשוב לדאו…" at bounding box center [262, 53] width 309 height 291
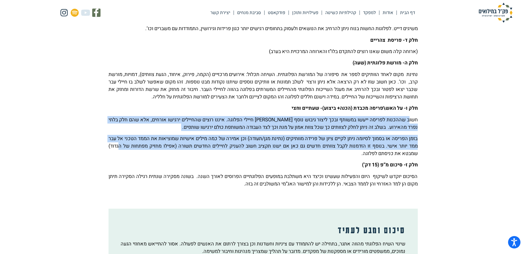
drag, startPoint x: 408, startPoint y: 106, endPoint x: 415, endPoint y: 146, distance: 40.6
click at [415, 146] on div "חלק א- התכנסות נצלו את הזמן לצבירת הכוח לשיח פתוח וחופשי בין החיילים. חשוב לדאו…" at bounding box center [262, 53] width 309 height 291
click at [398, 137] on p "בזמן הפריסה או בסמוך לסיומה ניתן לקיים ציון של פרידה מוותיקים (נתינת מגן/תעודה)…" at bounding box center [262, 146] width 309 height 22
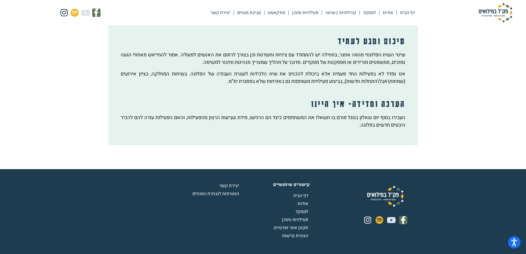
scroll to position [743, 0]
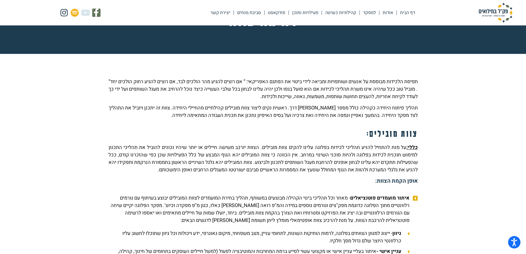
scroll to position [83, 0]
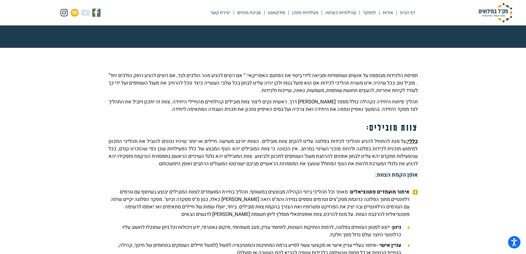
click at [219, 182] on div "כללי: על מנת להתחיל להניע תהליכי לכידות בפלוגה עלינו להקים צוות מובילים. הצוות …" at bounding box center [262, 159] width 309 height 45
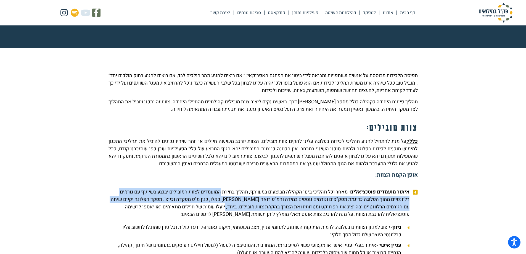
drag, startPoint x: 219, startPoint y: 194, endPoint x: 232, endPoint y: 204, distance: 16.3
click at [225, 210] on span "איתור מועמדים פוטנציאלים - מאחר וכל תהליכי בינוי הקהילה מבוצעים במשותף, תהליך ב…" at bounding box center [259, 203] width 302 height 30
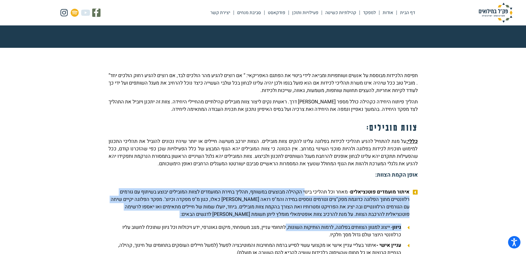
drag, startPoint x: 298, startPoint y: 203, endPoint x: 282, endPoint y: 220, distance: 23.3
click at [226, 216] on span "איתור מועמדים פוטנציאלים - מאחר וכל תהליכי בינוי הקהילה מבוצעים במשותף, תהליך ב…" at bounding box center [259, 203] width 302 height 30
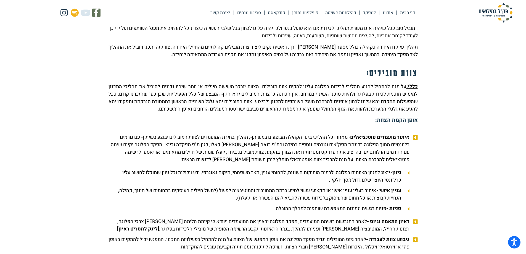
scroll to position [138, 0]
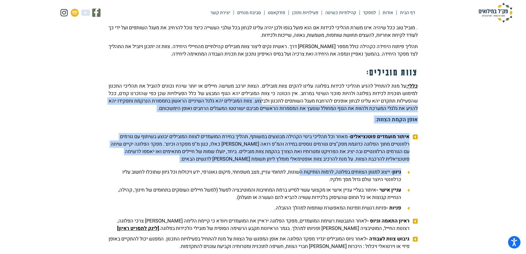
drag, startPoint x: 271, startPoint y: 117, endPoint x: 294, endPoint y: 172, distance: 59.8
click at [294, 172] on span "גיוון - ייצוג למגוון הצוותים בפלוגה, לרמות הותיקות השונות, לתחומי עניין, מצב מש…" at bounding box center [255, 175] width 294 height 15
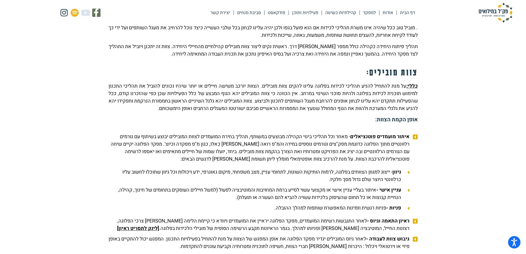
click at [342, 174] on span "גיוון - ייצוג למגוון הצוותים בפלוגה, לרמות הותיקות השונות, לתחומי עניין, מצב מש…" at bounding box center [255, 175] width 294 height 15
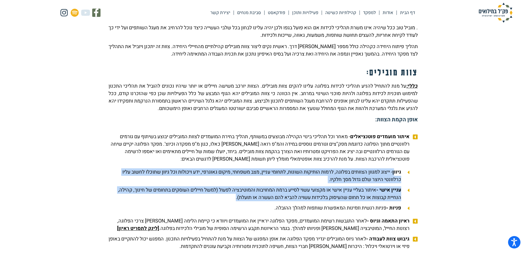
drag, startPoint x: 319, startPoint y: 183, endPoint x: 200, endPoint y: 199, distance: 120.5
click at [200, 199] on ul "גיוון - ייצוג למגוון הצוותים בפלוגה, לרמות הותיקות השונות, לתחומי עניין, מצב מש…" at bounding box center [258, 189] width 301 height 43
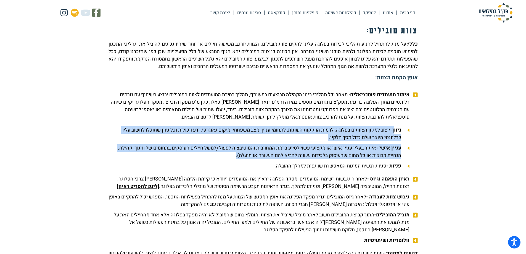
scroll to position [193, 0]
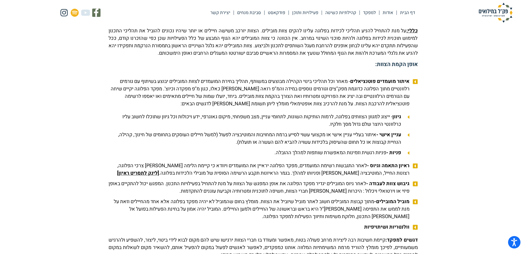
click at [415, 163] on icon at bounding box center [413, 166] width 7 height 6
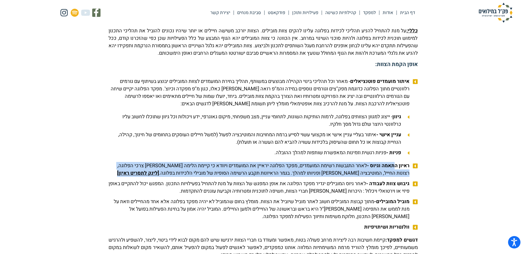
drag, startPoint x: 395, startPoint y: 166, endPoint x: 151, endPoint y: 175, distance: 243.7
click at [151, 175] on span "ראיון התאמה וגיוס - לאחר התגבשות רשימת המועמדים, מפקד הפלוגה יראיין את המועמדים…" at bounding box center [259, 169] width 302 height 15
click at [159, 173] on u "[לינק לתסריט ראיון]" at bounding box center [138, 172] width 42 height 7
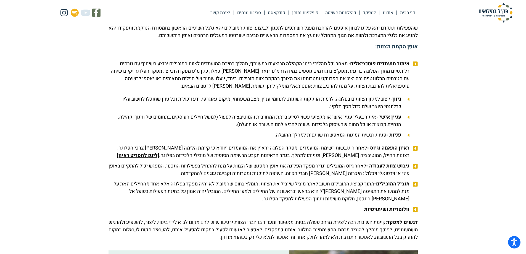
scroll to position [221, 0]
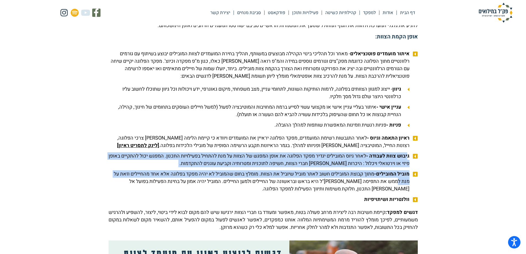
drag, startPoint x: 408, startPoint y: 155, endPoint x: 391, endPoint y: 178, distance: 28.5
click at [391, 178] on ul "ראיון התאמה וגיוס - לאחר התגבשות רשימת המועמדים, מפקד הפלוגה יראיין את המועמדים…" at bounding box center [262, 168] width 309 height 69
click at [378, 172] on b "מוביל המובילים-" at bounding box center [391, 173] width 35 height 7
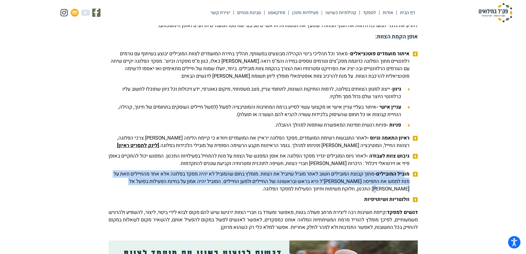
drag, startPoint x: 404, startPoint y: 171, endPoint x: 407, endPoint y: 193, distance: 22.5
click at [411, 191] on li "מוביל המובילים- מתוך קבוצת המובילים חשוב לאתר מוביל שיוביל את הצוות. מומלץ בחום…" at bounding box center [262, 182] width 309 height 24
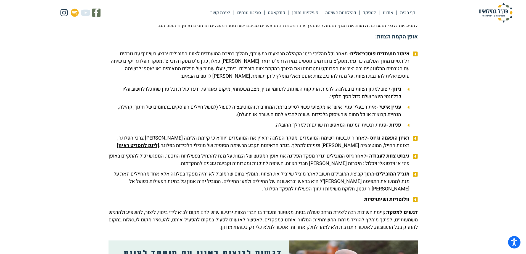
click at [384, 198] on b "וולנטריות ושיתויפיות" at bounding box center [386, 198] width 45 height 7
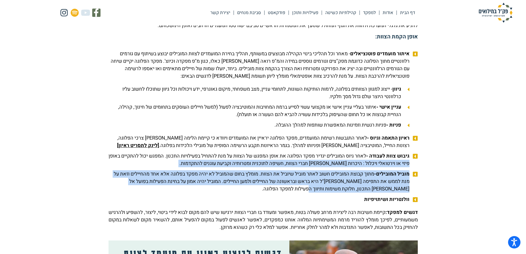
drag, startPoint x: 320, startPoint y: 188, endPoint x: 396, endPoint y: 168, distance: 79.1
click at [396, 168] on ul "ראיון התאמה וגיוס - לאחר התגבשות רשימת המועמדים, מפקד הפלוגה יראיין את המועמדים…" at bounding box center [262, 168] width 309 height 69
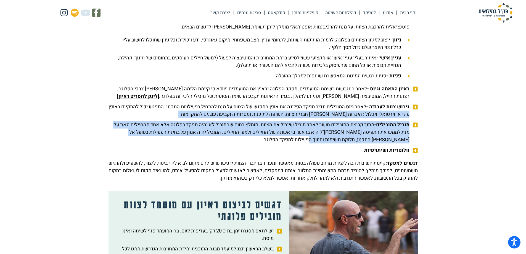
scroll to position [276, 0]
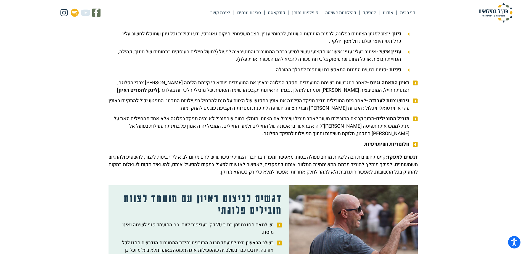
click at [396, 168] on p "דגשים למפקד: קיימת חשיבות רבה ליצירת מרחב פעולה בטוח, מאפשר ומעודד בו חברי הצוו…" at bounding box center [262, 164] width 309 height 22
drag, startPoint x: 417, startPoint y: 157, endPoint x: 150, endPoint y: 168, distance: 267.0
click at [150, 168] on p "דגשים למפקד: קיימת חשיבות רבה ליצירת מרחב פעולה בטוח, מאפשר ומעודד בו חברי הצוו…" at bounding box center [262, 164] width 309 height 22
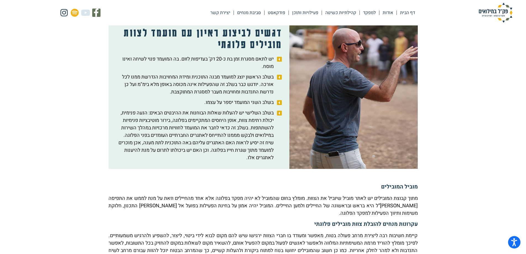
scroll to position [414, 0]
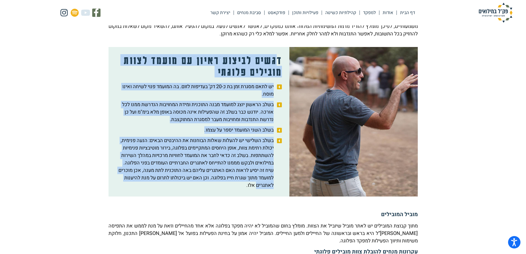
drag, startPoint x: 278, startPoint y: 61, endPoint x: 257, endPoint y: 189, distance: 129.6
click at [257, 189] on div "דגשים לביצוע ראיון עם מועמד לצוות מובילים פלוגתי יש לתאם מסגרת זמן בת כ-20 דק' …" at bounding box center [198, 121] width 181 height 149
click at [257, 189] on span "בשלב השלישי יש להעלות שאלות הבוחנות את ההיבטים הבאים: הנעה פנימית, יכולת רתימת …" at bounding box center [195, 163] width 159 height 52
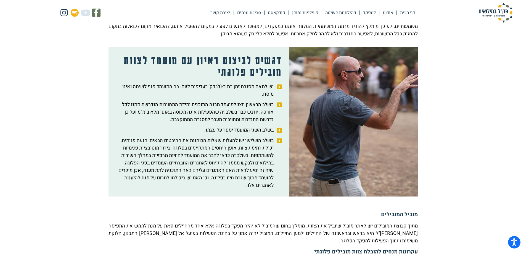
click at [262, 97] on span "יש לתאם מסגרת זמן בת כ-20 דק' בעדיפות לזום. בה המועמד פנוי לשיחה ואינו מוסח." at bounding box center [195, 90] width 159 height 15
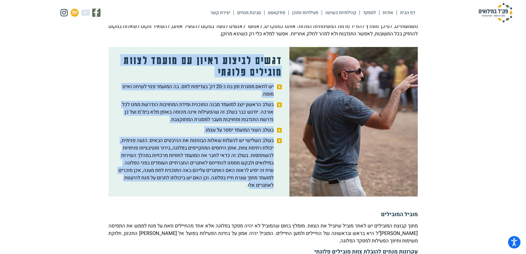
drag, startPoint x: 264, startPoint y: 51, endPoint x: 249, endPoint y: 186, distance: 136.6
click at [249, 186] on div "דגשים לביצוע ראיון עם מועמד לצוות מובילים פלוגתי יש לתאם מסגרת זמן בת כ-20 דק' …" at bounding box center [198, 121] width 181 height 149
click at [245, 160] on span "בשלב השלישי יש להעלות שאלות הבוחנות את ההיבטים הבאים: הנעה פנימית, יכולת רתימת …" at bounding box center [195, 163] width 159 height 52
click at [239, 87] on span "יש לתאם מסגרת זמן בת כ-20 דק' בעדיפות לזום. בה המועמד פנוי לשיחה ואינו מוסח." at bounding box center [195, 90] width 159 height 15
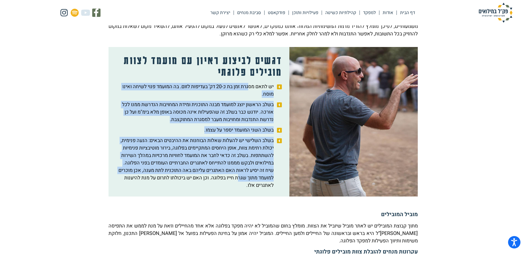
drag, startPoint x: 249, startPoint y: 83, endPoint x: 236, endPoint y: 178, distance: 95.7
click at [236, 178] on ul "יש לתאם מסגרת זמן בת כ-20 דק' בעדיפות לזום. בה המועמד פנוי לשיחה ואינו מוסח. בש…" at bounding box center [199, 136] width 166 height 106
click at [235, 132] on span "בשלב השני המועמד יספר על עצמו." at bounding box center [239, 129] width 71 height 7
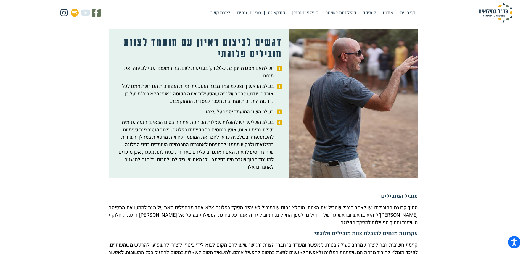
scroll to position [441, 0]
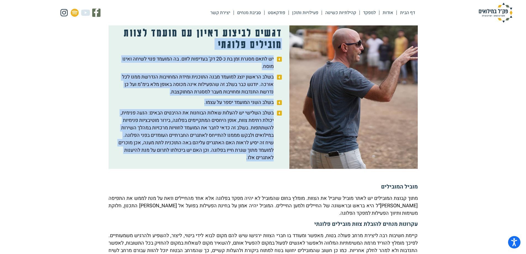
drag, startPoint x: 244, startPoint y: 159, endPoint x: 283, endPoint y: 47, distance: 118.6
click at [283, 47] on div "דגשים לביצוע ראיון עם מועמד לצוות מובילים פלוגתי יש לתאם מסגרת זמן בת כ-20 דק' …" at bounding box center [198, 93] width 181 height 149
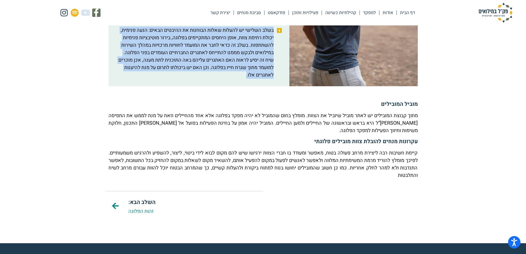
scroll to position [524, 0]
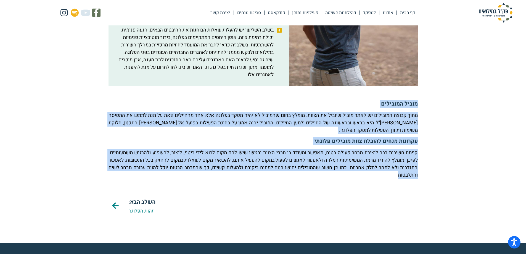
drag, startPoint x: 418, startPoint y: 102, endPoint x: 131, endPoint y: 177, distance: 296.3
click at [132, 212] on link "זהות הפלוגה" at bounding box center [140, 210] width 25 height 7
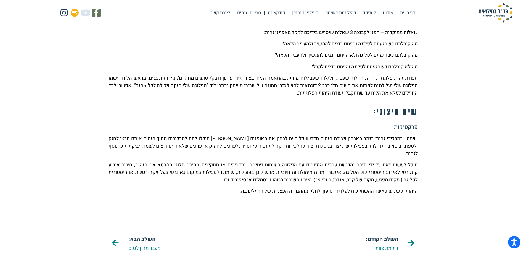
scroll to position [386, 0]
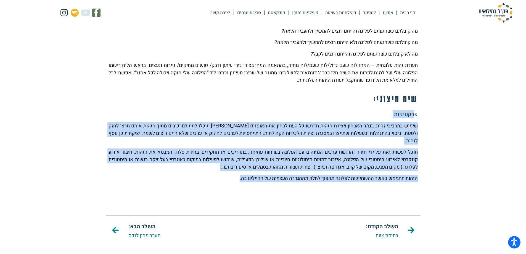
drag, startPoint x: 415, startPoint y: 115, endPoint x: 180, endPoint y: 194, distance: 248.6
click at [397, 148] on p "תוכל לעשות זאת על ידי חזרה והדגשת ערכים המזוהים עם הפלוגה בשיחות פתיחה, בתדריכי…" at bounding box center [262, 159] width 309 height 22
drag, startPoint x: 335, startPoint y: 128, endPoint x: 168, endPoint y: 190, distance: 178.3
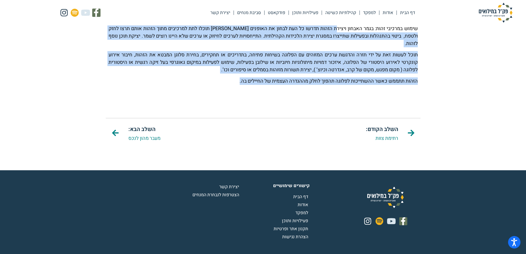
scroll to position [487, 0]
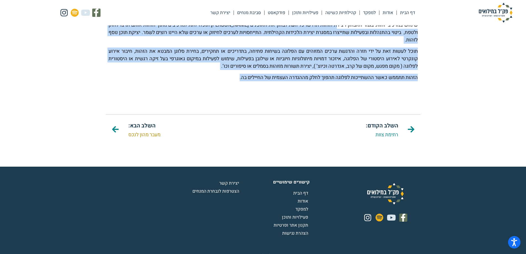
click at [155, 131] on link "מעבר מהון לנכס" at bounding box center [144, 134] width 32 height 7
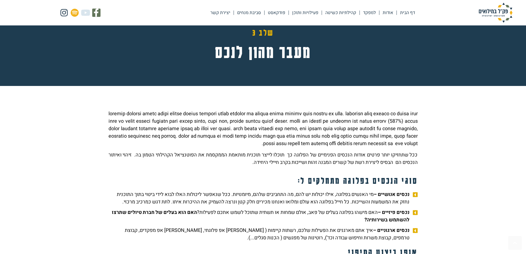
scroll to position [55, 0]
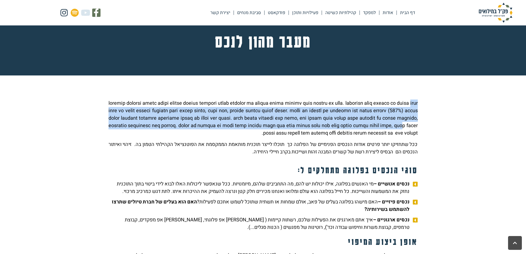
drag, startPoint x: 423, startPoint y: 111, endPoint x: 410, endPoint y: 132, distance: 23.8
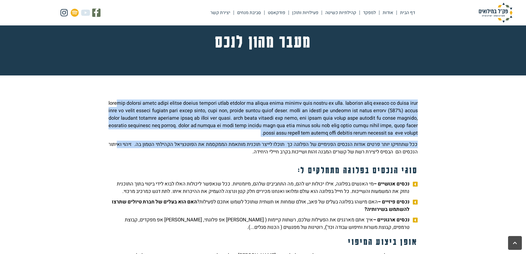
drag, startPoint x: 407, startPoint y: 88, endPoint x: 414, endPoint y: 160, distance: 72.9
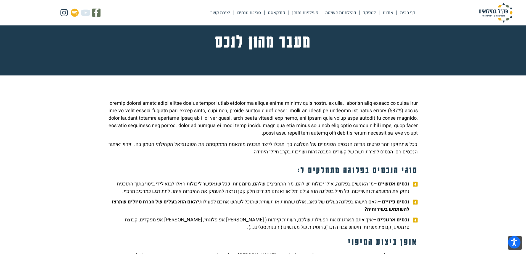
click at [254, 149] on p "ככל שתחזיקו יותר פרטים אודות הנכסים הפנימיים של הפלוגה כך תוכלו לייצר תוכנית מו…" at bounding box center [262, 147] width 309 height 15
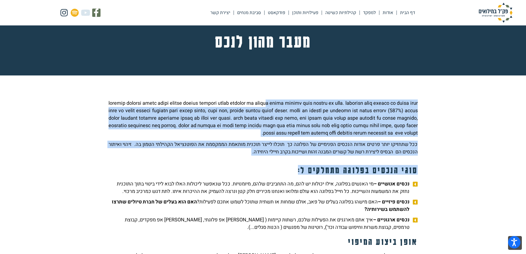
drag, startPoint x: 256, startPoint y: 94, endPoint x: 267, endPoint y: 167, distance: 73.7
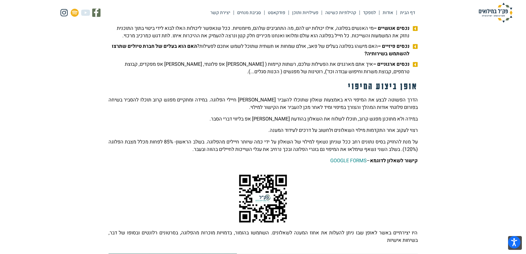
scroll to position [221, 0]
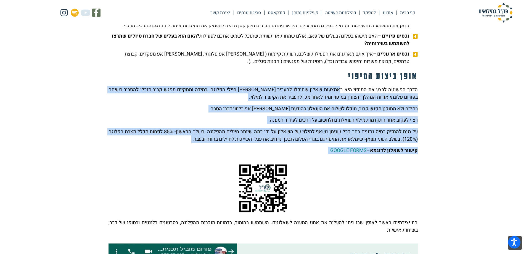
drag, startPoint x: 341, startPoint y: 87, endPoint x: 359, endPoint y: 167, distance: 81.4
click at [359, 167] on div "ככל שתחזיקו יותר פרטים אודות הנכסים הפנימיים של הפלוגה כך תוכלו לייצר תוכנית מו…" at bounding box center [263, 175] width 314 height 488
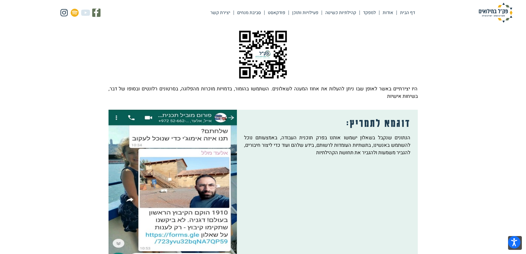
scroll to position [386, 0]
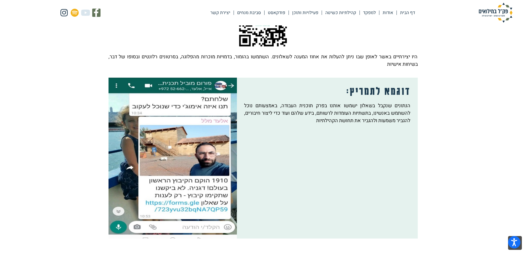
click at [398, 115] on p "הנתונים שנקבל בשאלון ישמשו אותנו בפרק תוכנית העבודה, באמצעותם נוכל להשתמש באנשי…" at bounding box center [327, 113] width 166 height 22
click at [394, 107] on p "הנתונים שנקבל בשאלון ישמשו אותנו בפרק תוכנית העבודה, באמצעותם נוכל להשתמש באנשי…" at bounding box center [327, 113] width 166 height 22
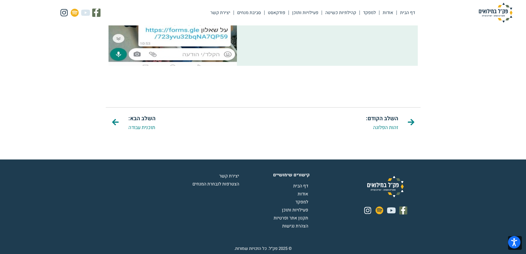
scroll to position [559, 0]
